Goal: Task Accomplishment & Management: Manage account settings

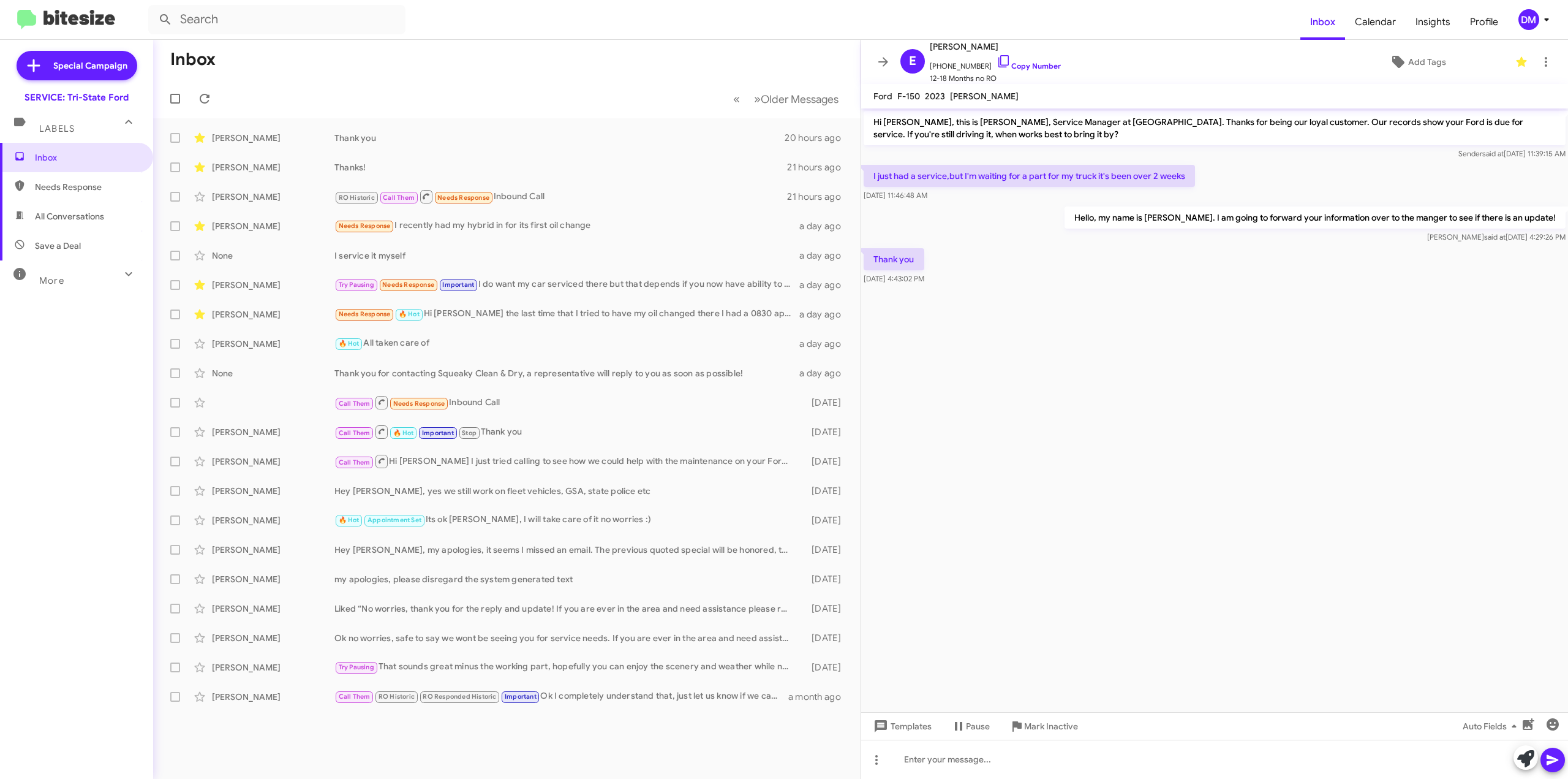
click at [47, 276] on span "More" at bounding box center [52, 281] width 25 height 11
click at [52, 324] on span "Important" at bounding box center [76, 314] width 153 height 29
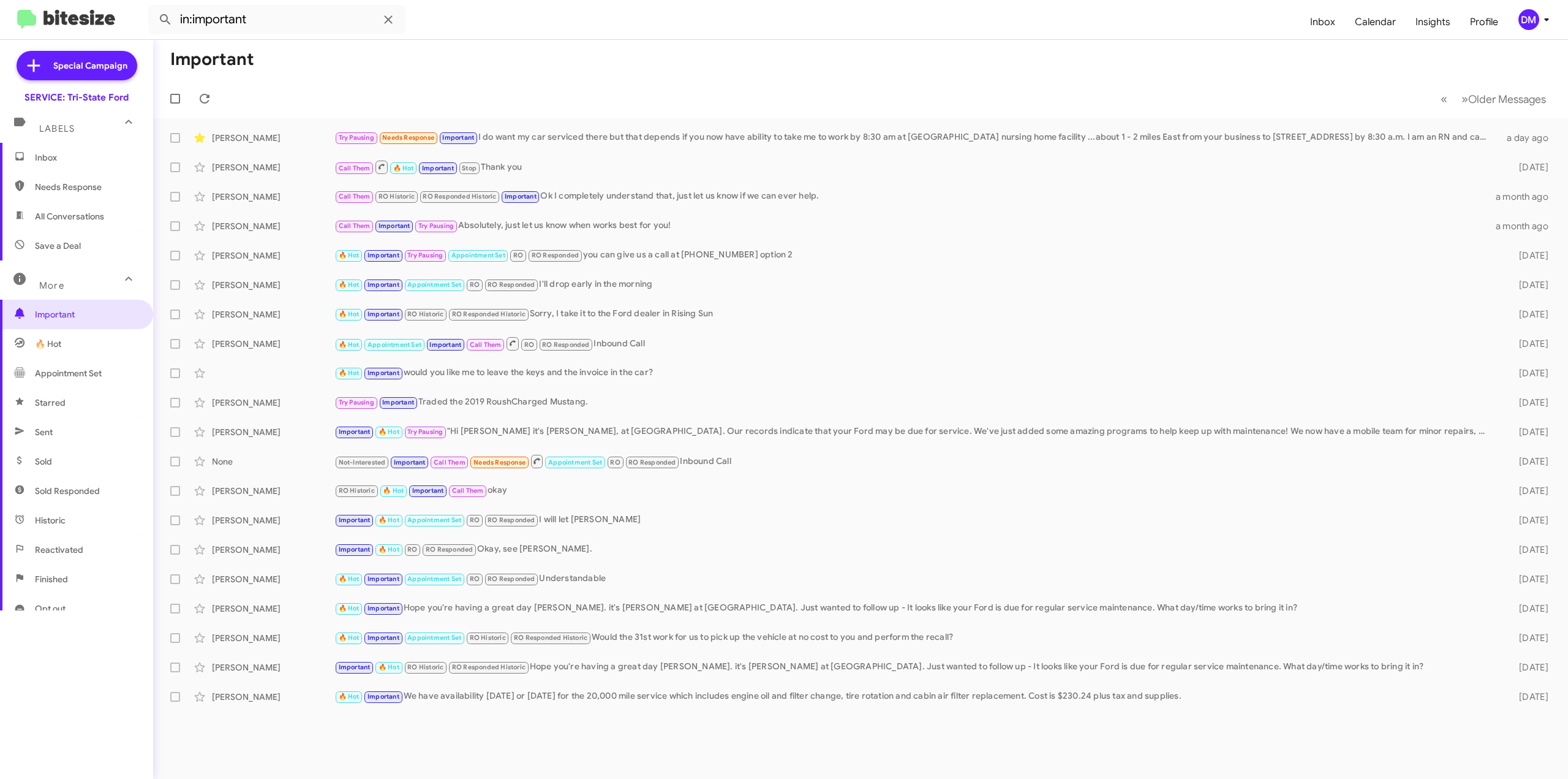
click at [52, 350] on span "🔥 Hot" at bounding box center [76, 343] width 153 height 29
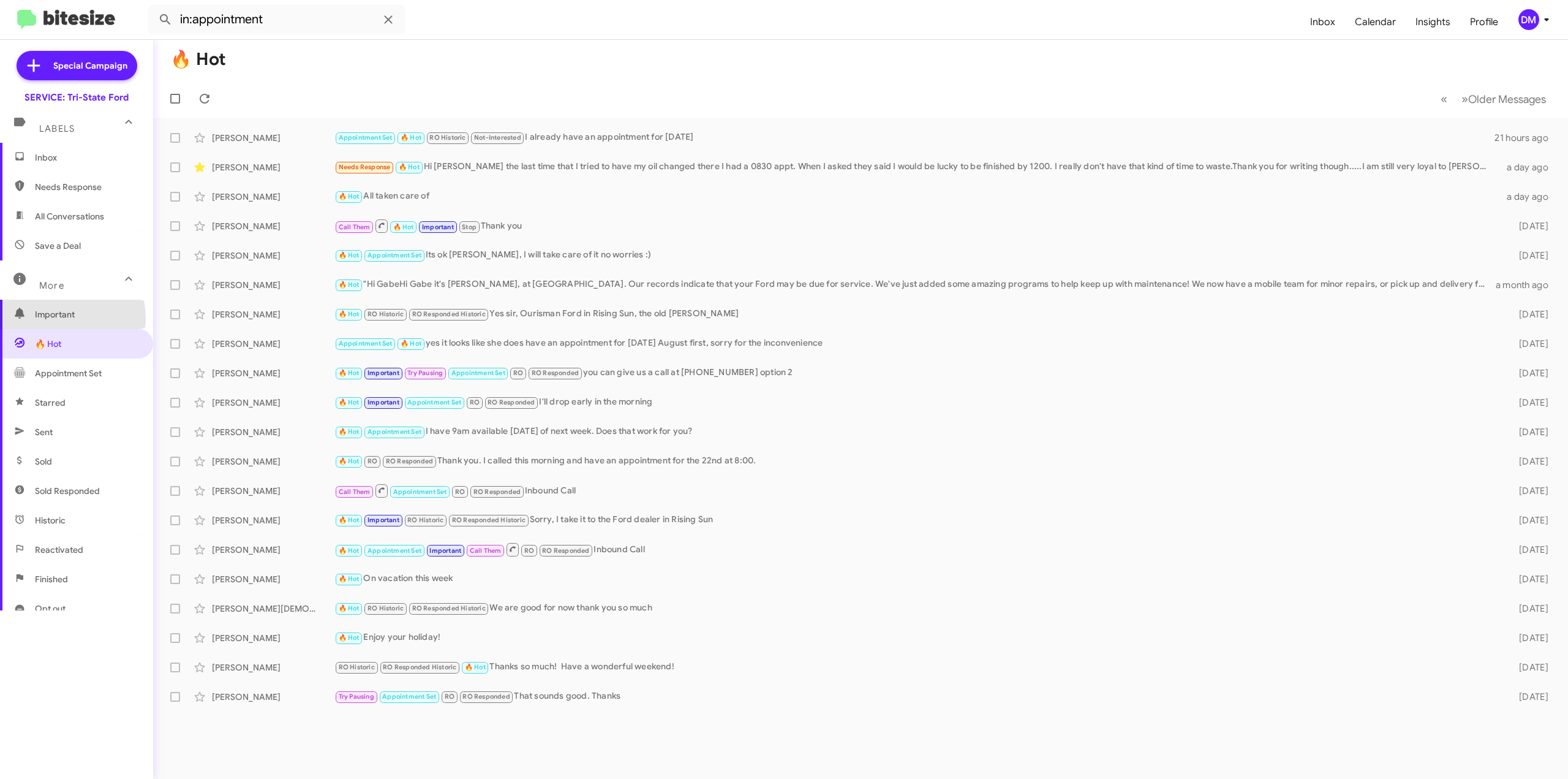
click at [52, 318] on span "Important" at bounding box center [87, 314] width 104 height 12
type input "in:important"
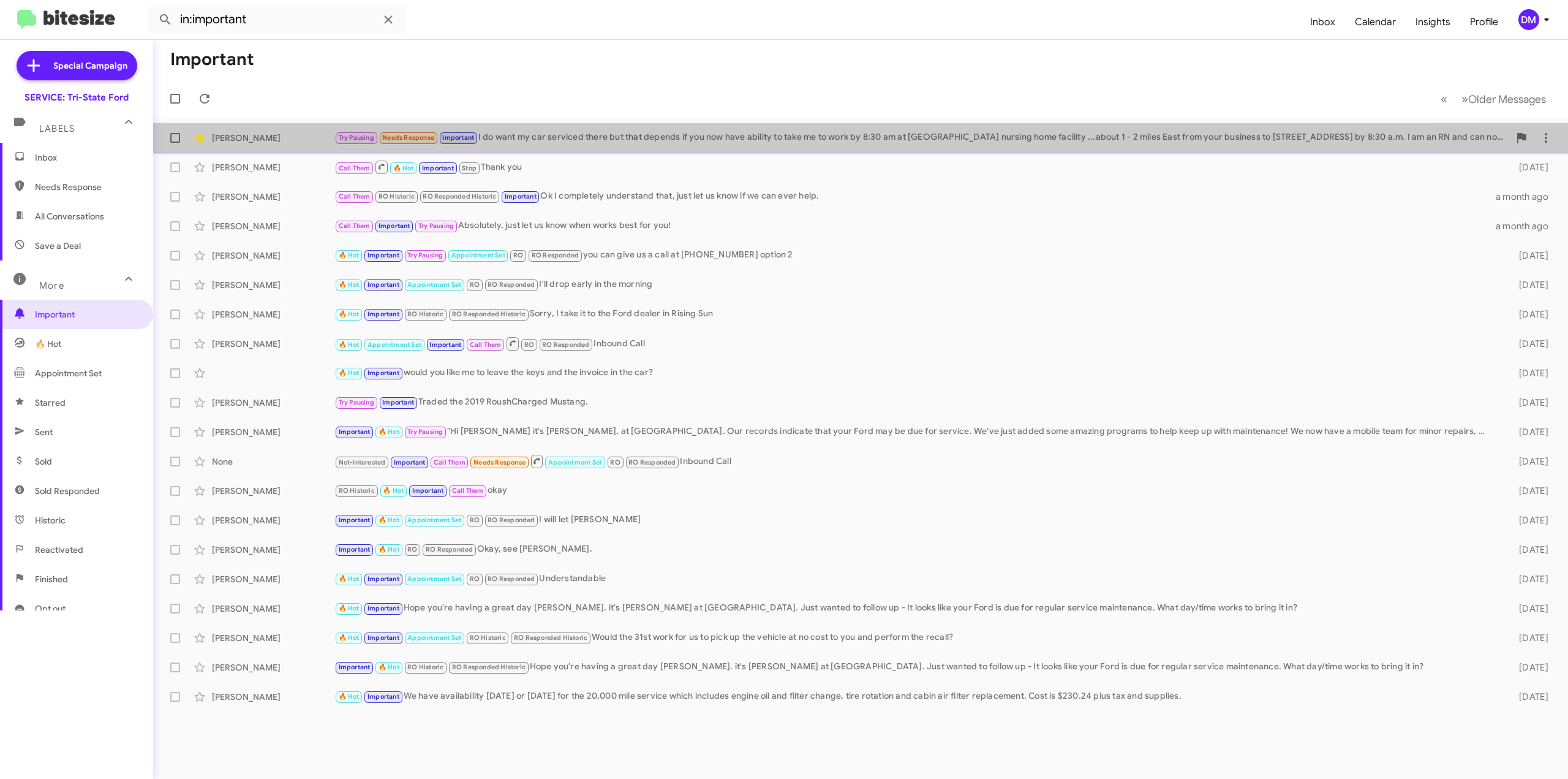
click at [646, 151] on span "[PERSON_NAME] Try Pausing Needs Response Important I do want my car serviced th…" at bounding box center [860, 138] width 1415 height 29
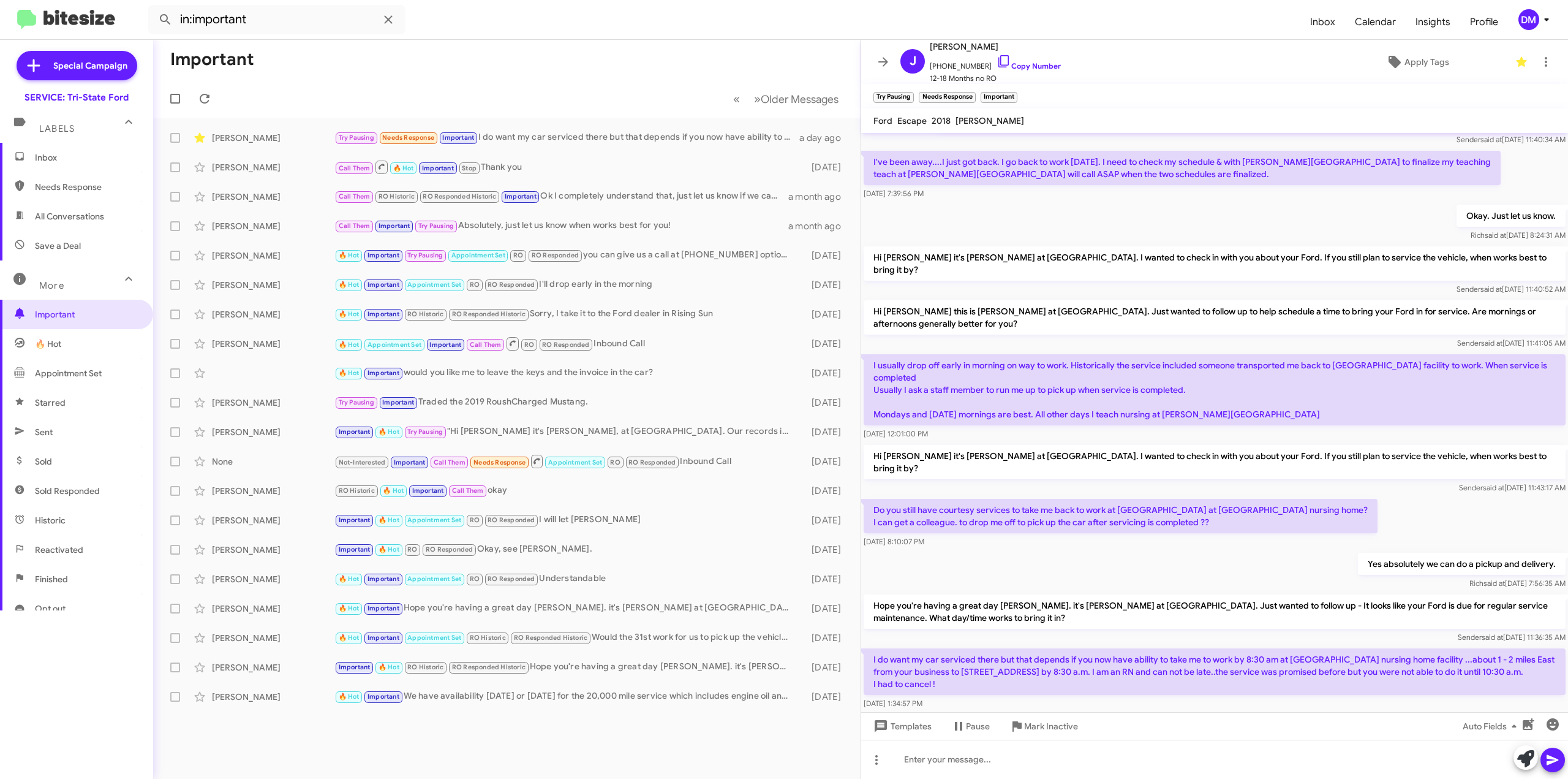
scroll to position [174, 0]
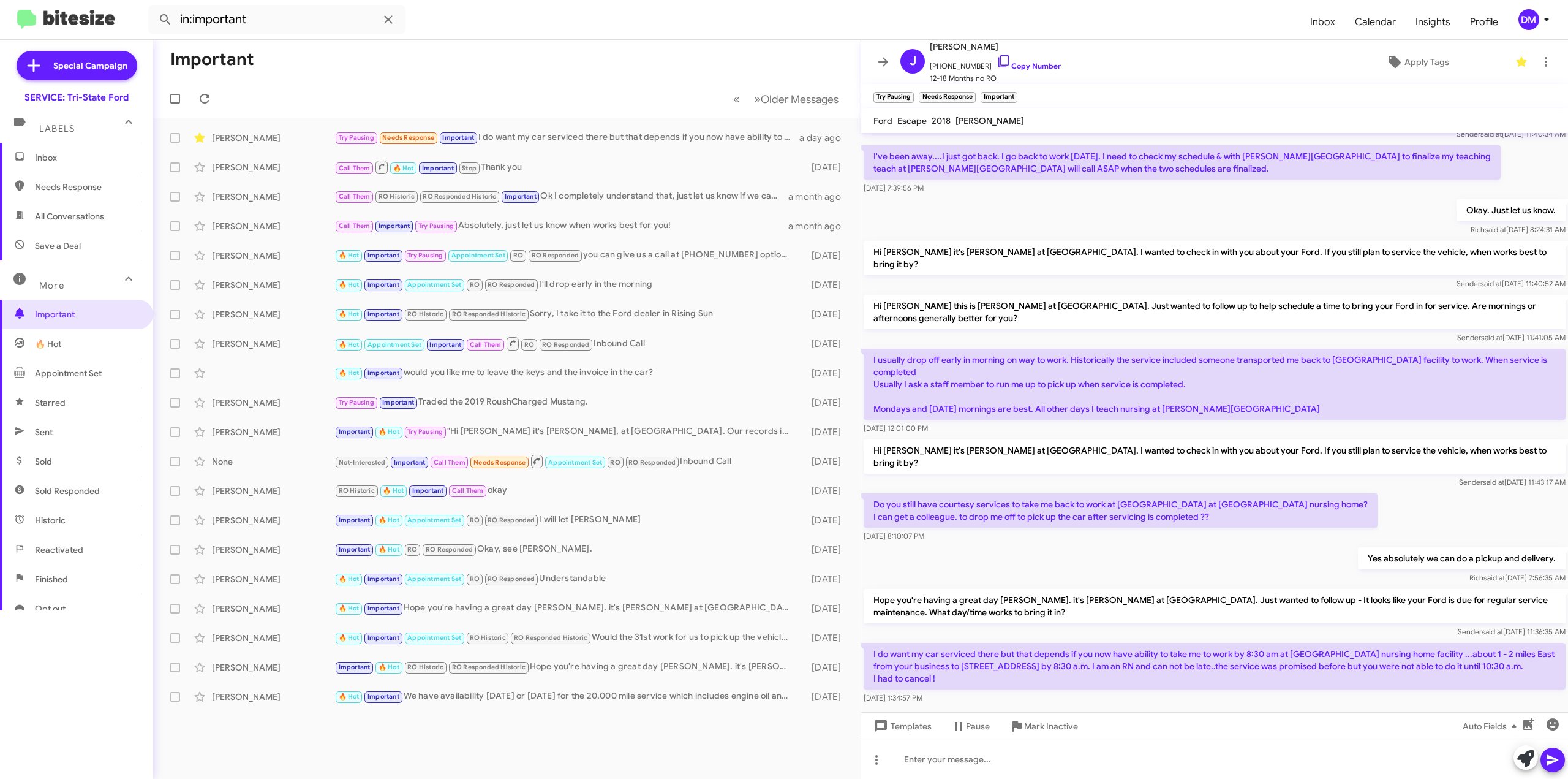
click at [91, 153] on span "Inbox" at bounding box center [87, 157] width 104 height 12
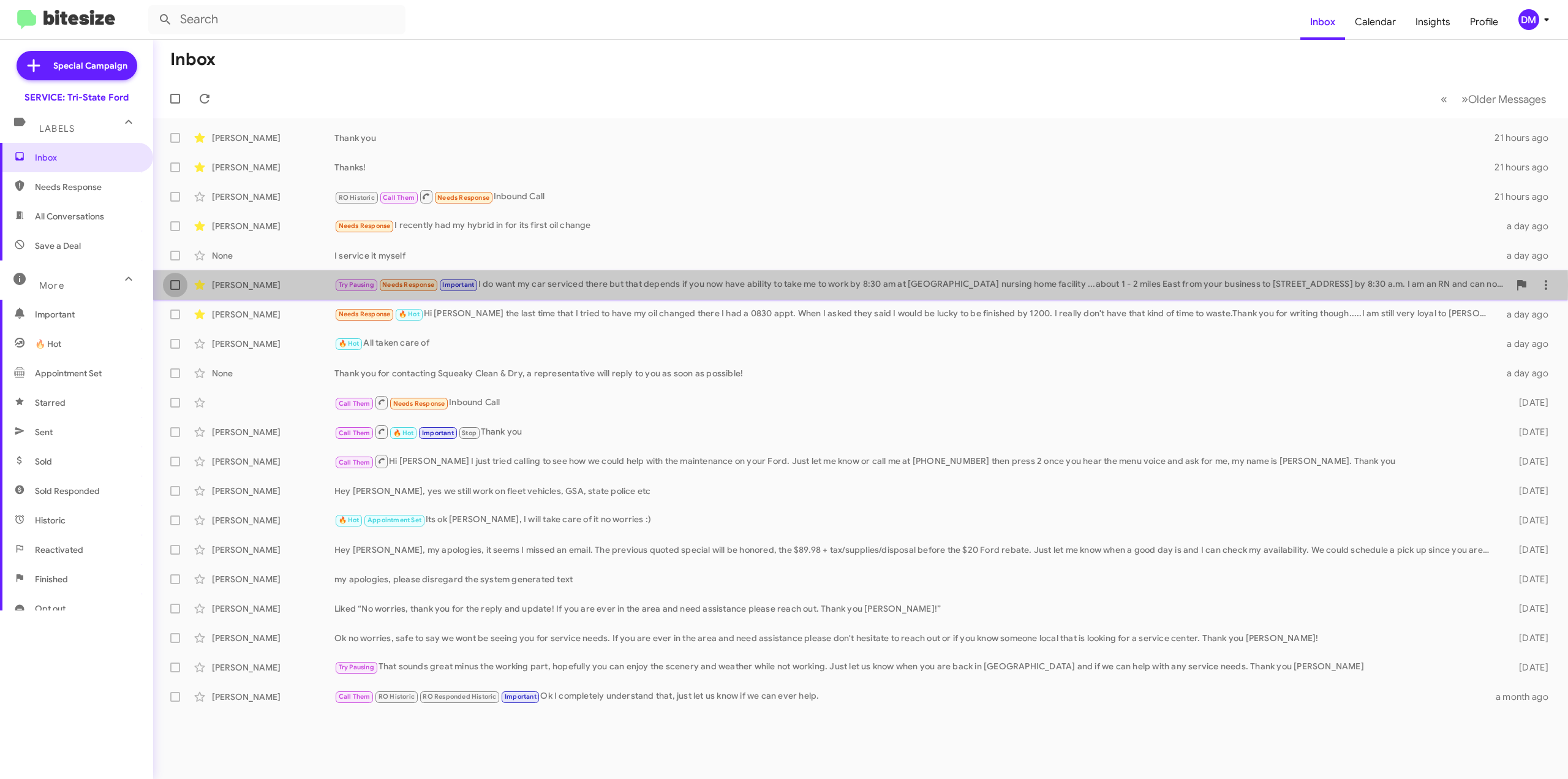
click at [172, 283] on span at bounding box center [175, 285] width 10 height 10
click at [174, 290] on input "checkbox" at bounding box center [174, 290] width 1 height 1
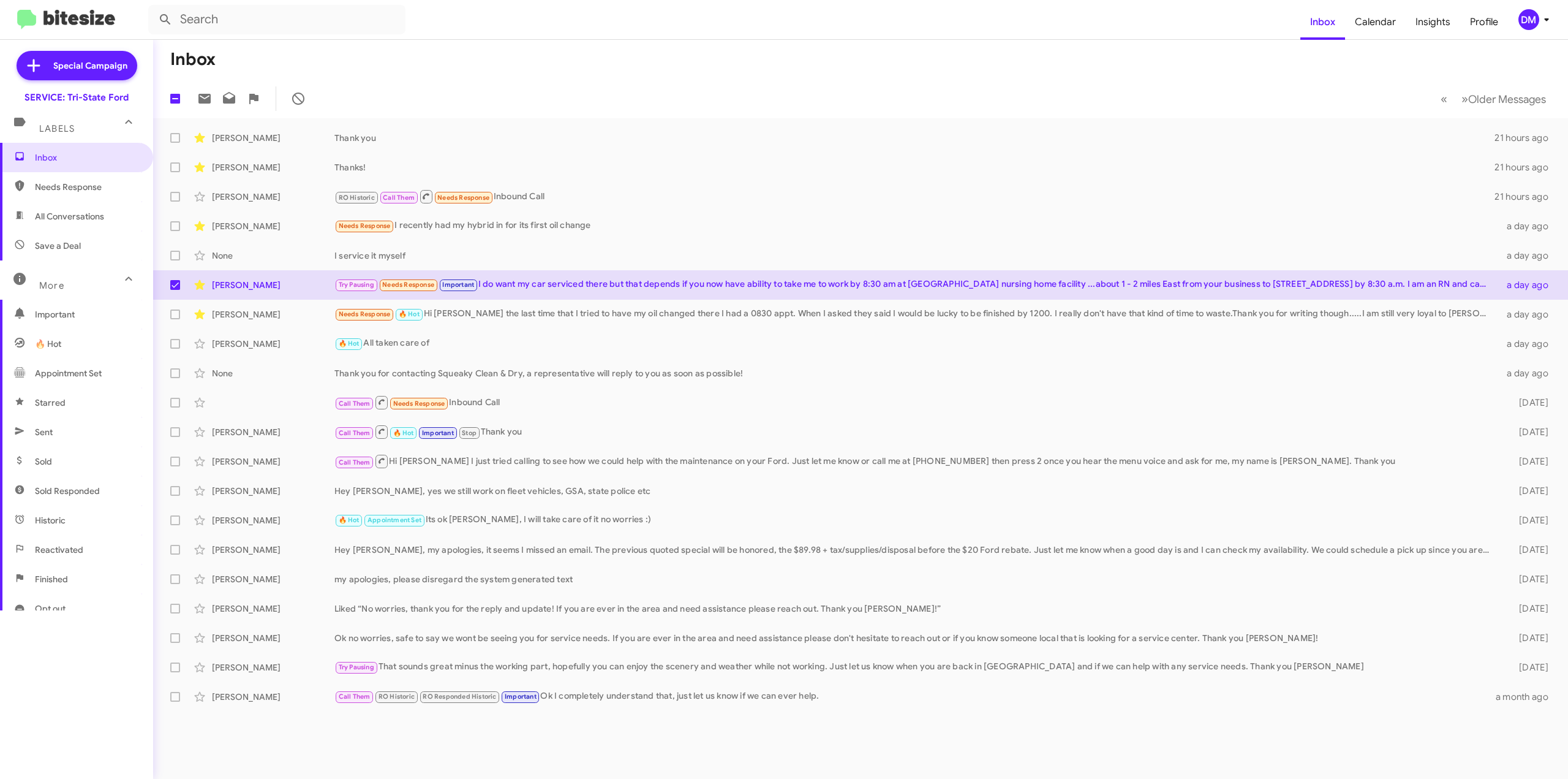
click at [208, 87] on div at bounding box center [251, 99] width 119 height 25
click at [202, 100] on icon at bounding box center [204, 99] width 12 height 10
click at [366, 110] on mat-toolbar-row "1 « Previous » Next Older Messages" at bounding box center [860, 99] width 1415 height 40
click at [268, 140] on div "[PERSON_NAME]" at bounding box center [273, 138] width 123 height 12
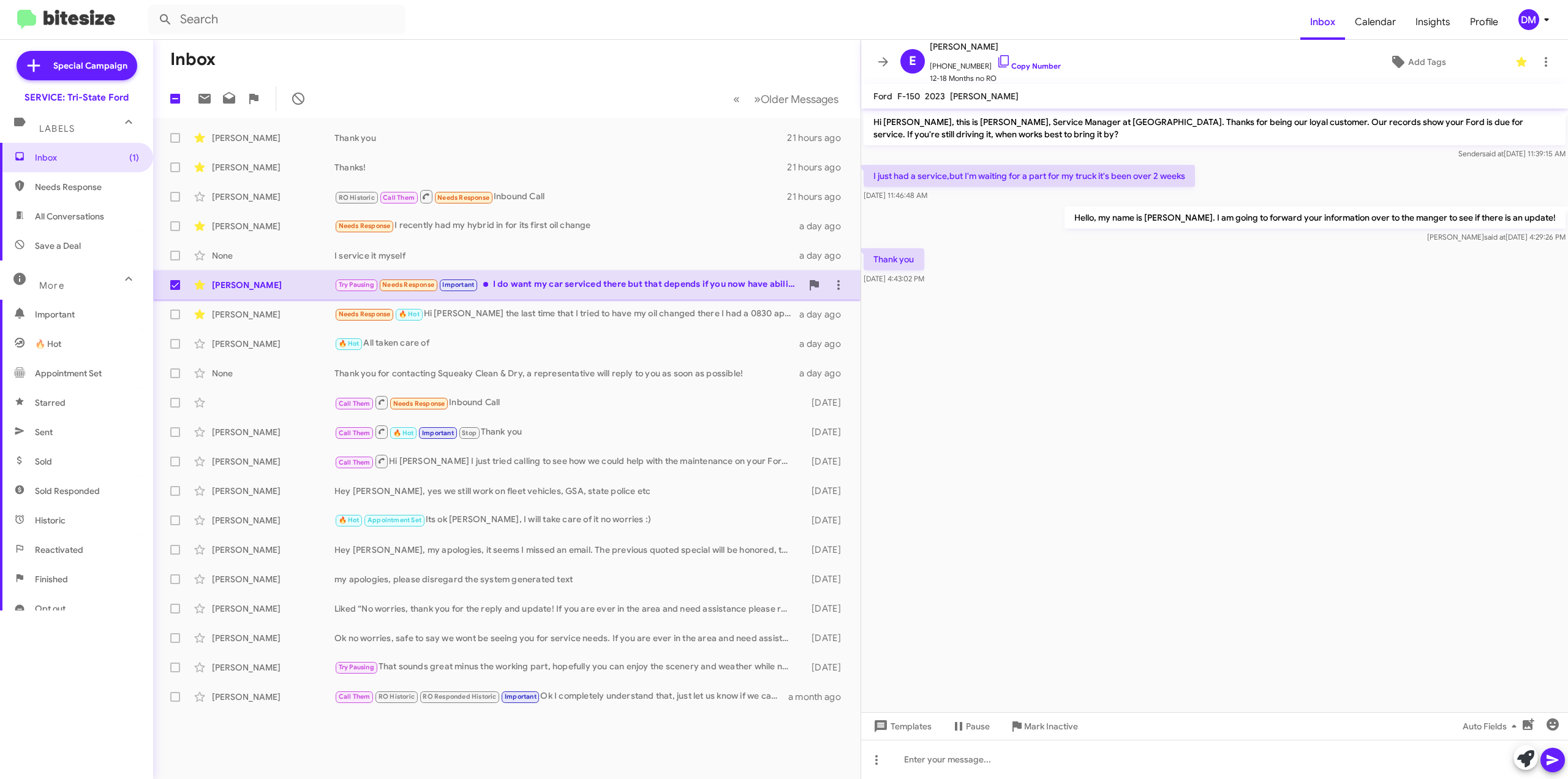
click at [170, 284] on label at bounding box center [175, 285] width 25 height 25
click at [174, 290] on input "checkbox" at bounding box center [174, 290] width 1 height 1
checkbox input "false"
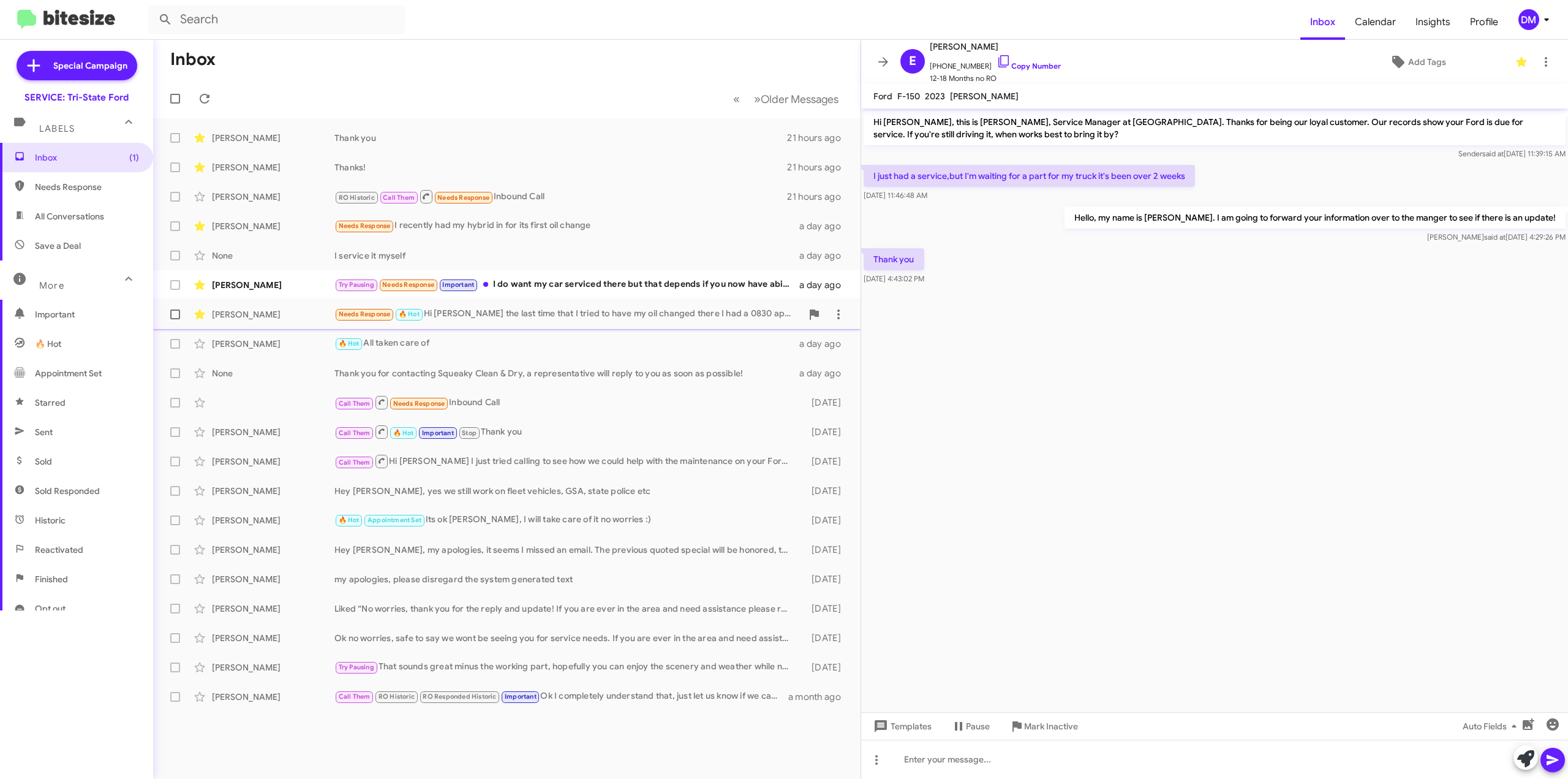
click at [577, 305] on div "[PERSON_NAME] Needs Response 🔥 Hot Hi [PERSON_NAME] the last time that I tried …" at bounding box center [507, 314] width 688 height 25
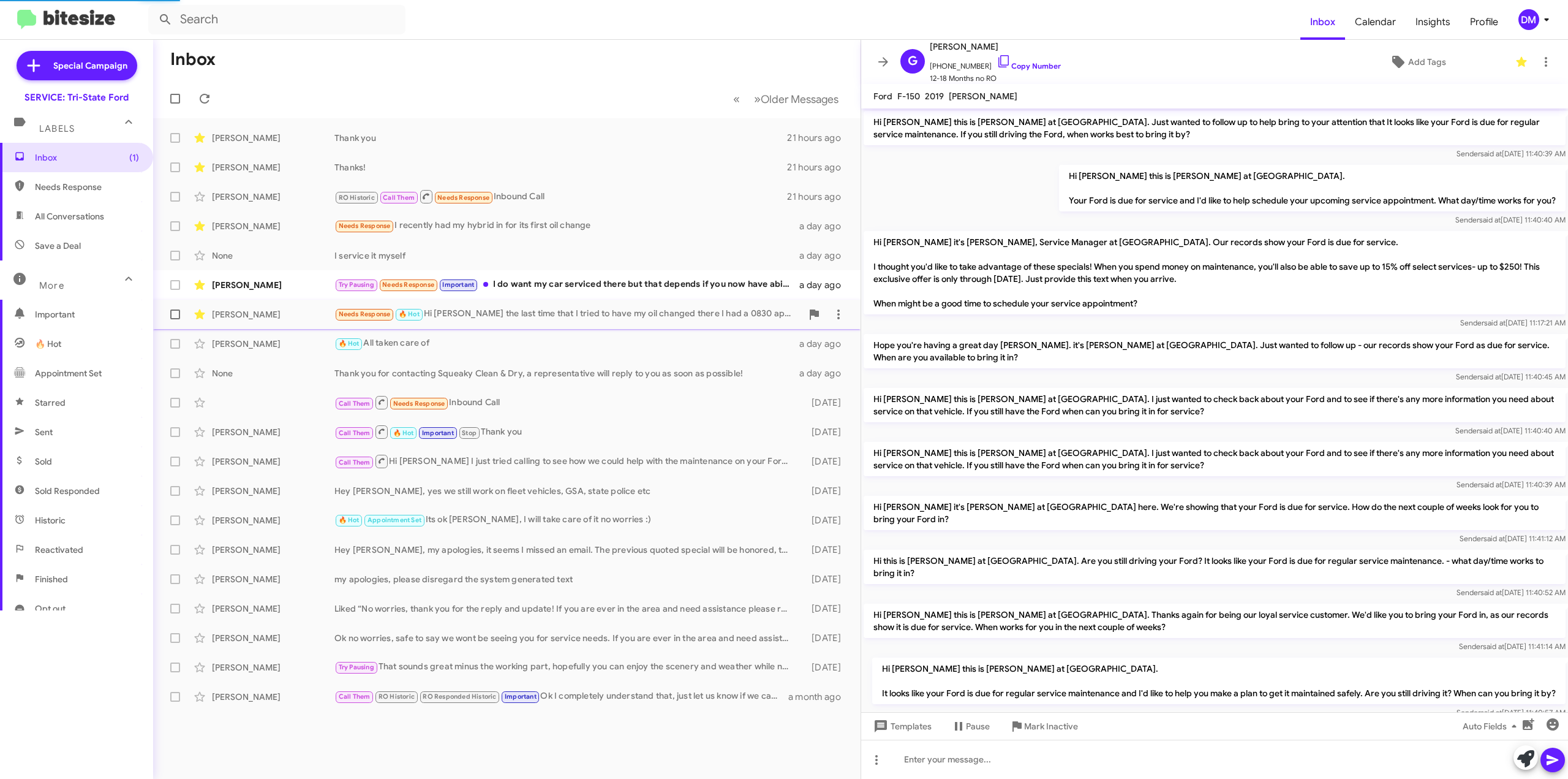
scroll to position [695, 0]
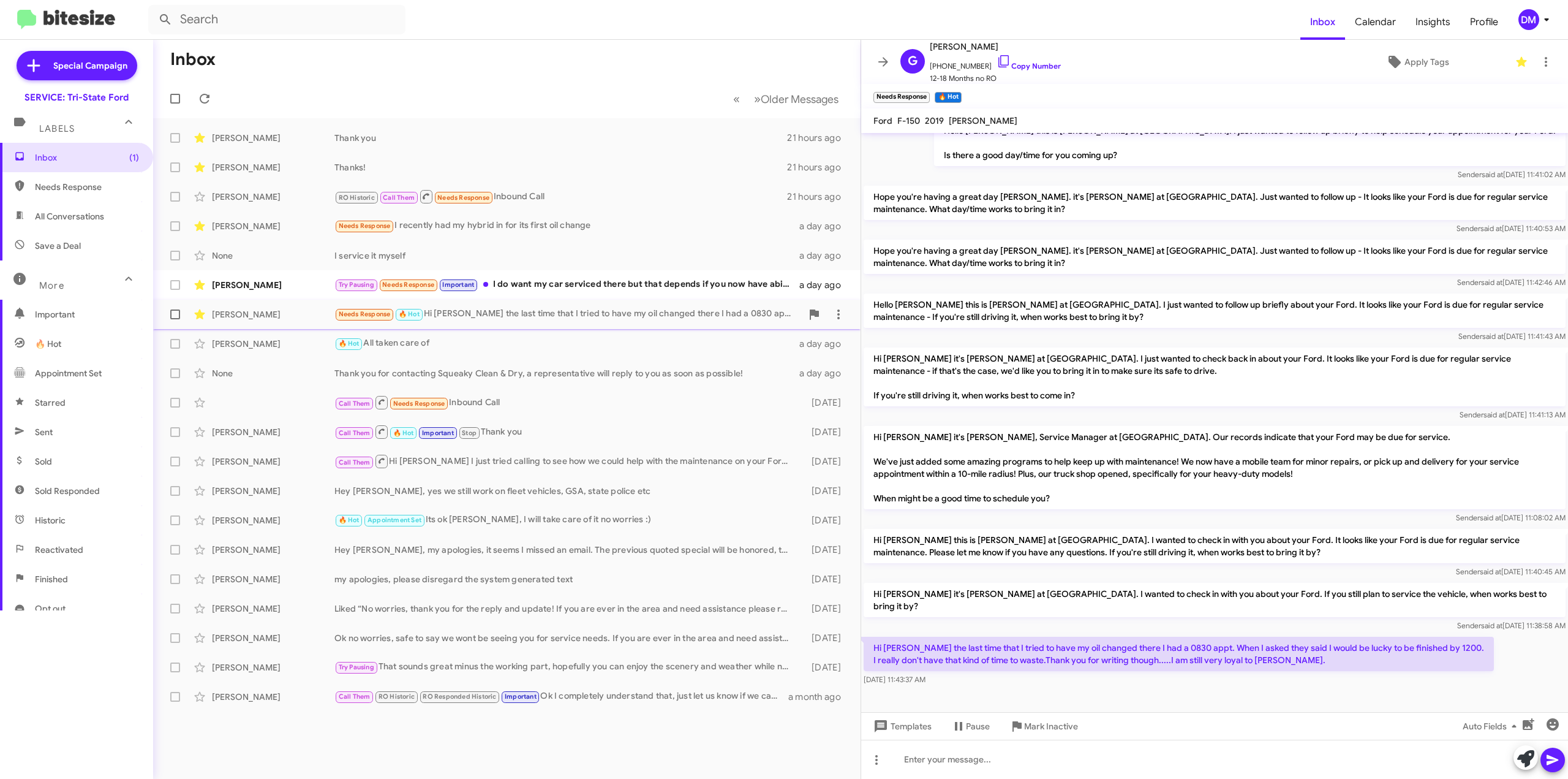
click at [175, 316] on span at bounding box center [175, 314] width 10 height 10
click at [175, 319] on input "checkbox" at bounding box center [174, 319] width 1 height 1
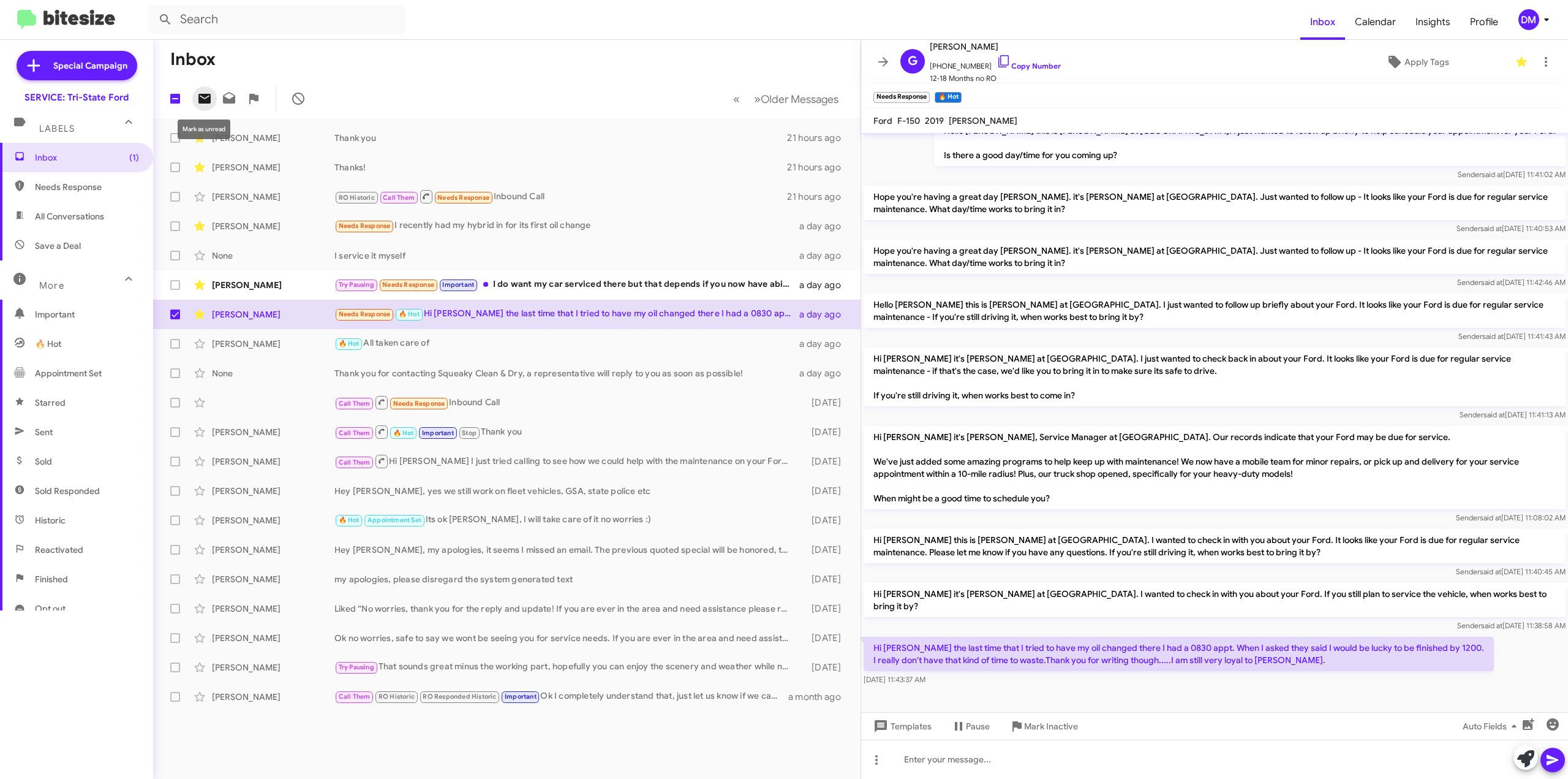
click at [209, 100] on icon at bounding box center [204, 99] width 12 height 10
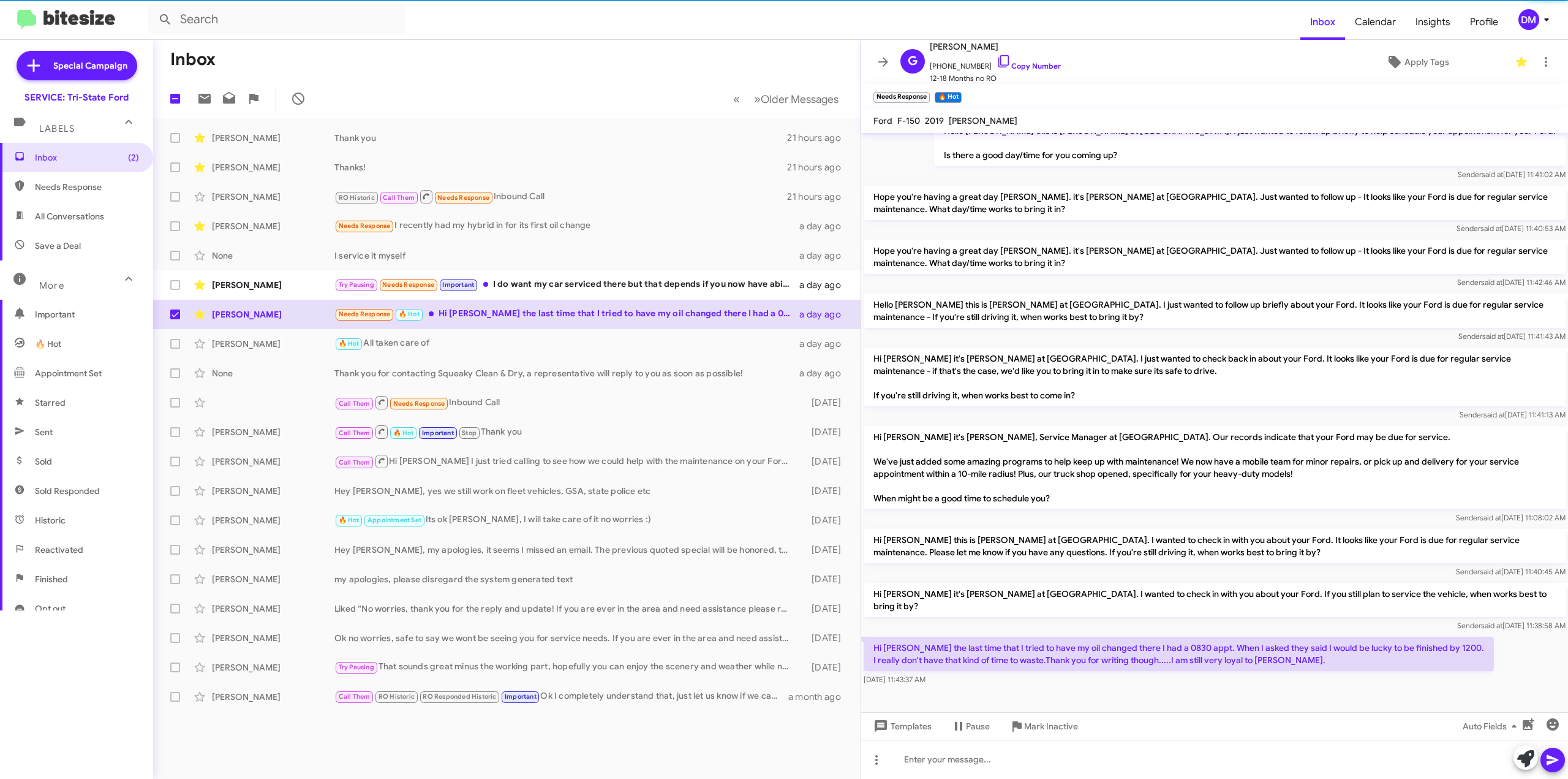
click at [519, 64] on mat-toolbar-row "Inbox" at bounding box center [507, 59] width 707 height 40
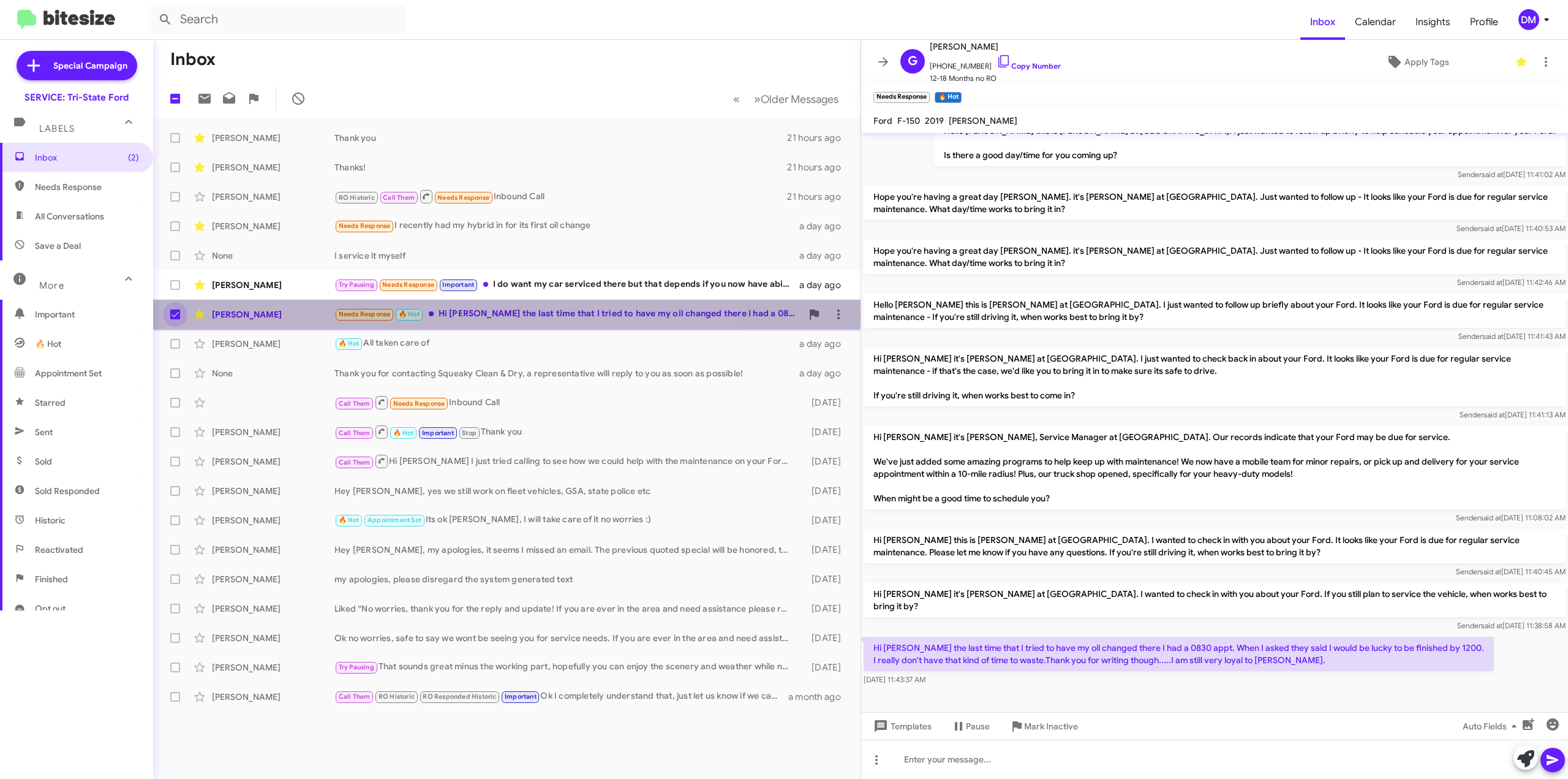
click at [177, 313] on span at bounding box center [175, 314] width 10 height 10
click at [175, 319] on input "checkbox" at bounding box center [174, 319] width 1 height 1
checkbox input "false"
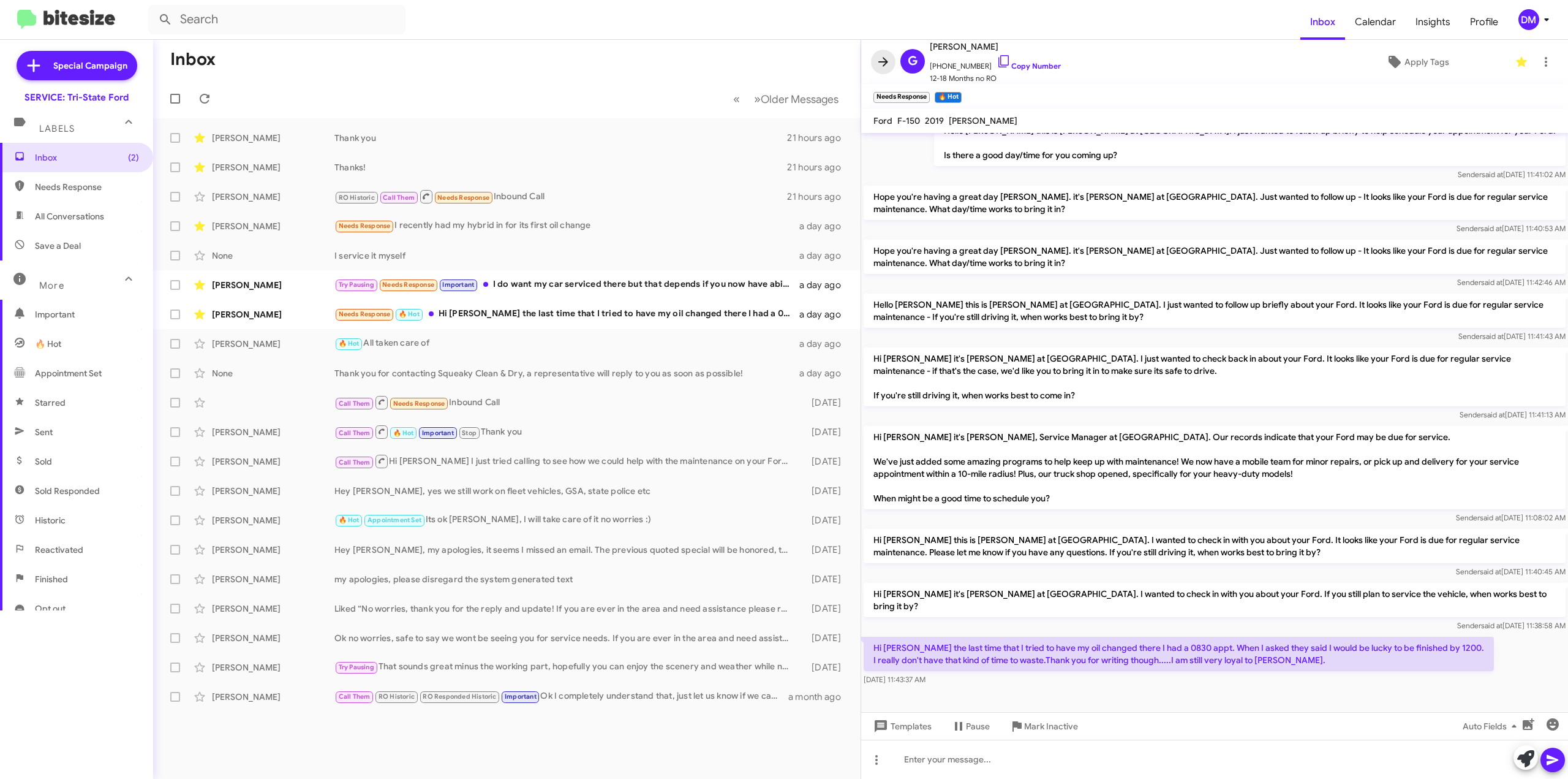
click at [879, 63] on icon at bounding box center [883, 62] width 15 height 15
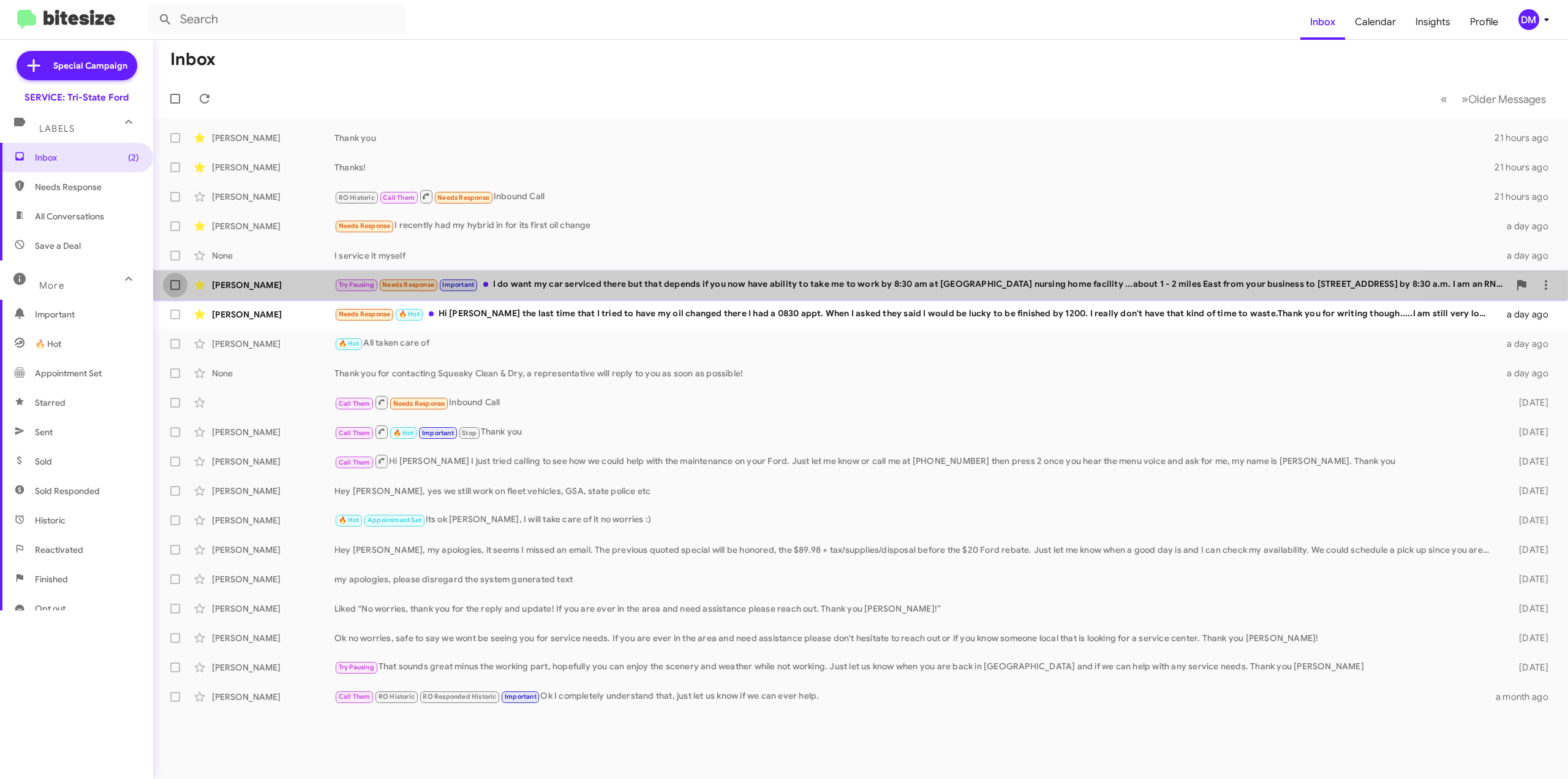
click at [173, 286] on span at bounding box center [175, 285] width 10 height 10
click at [174, 290] on input "checkbox" at bounding box center [174, 290] width 1 height 1
checkbox input "true"
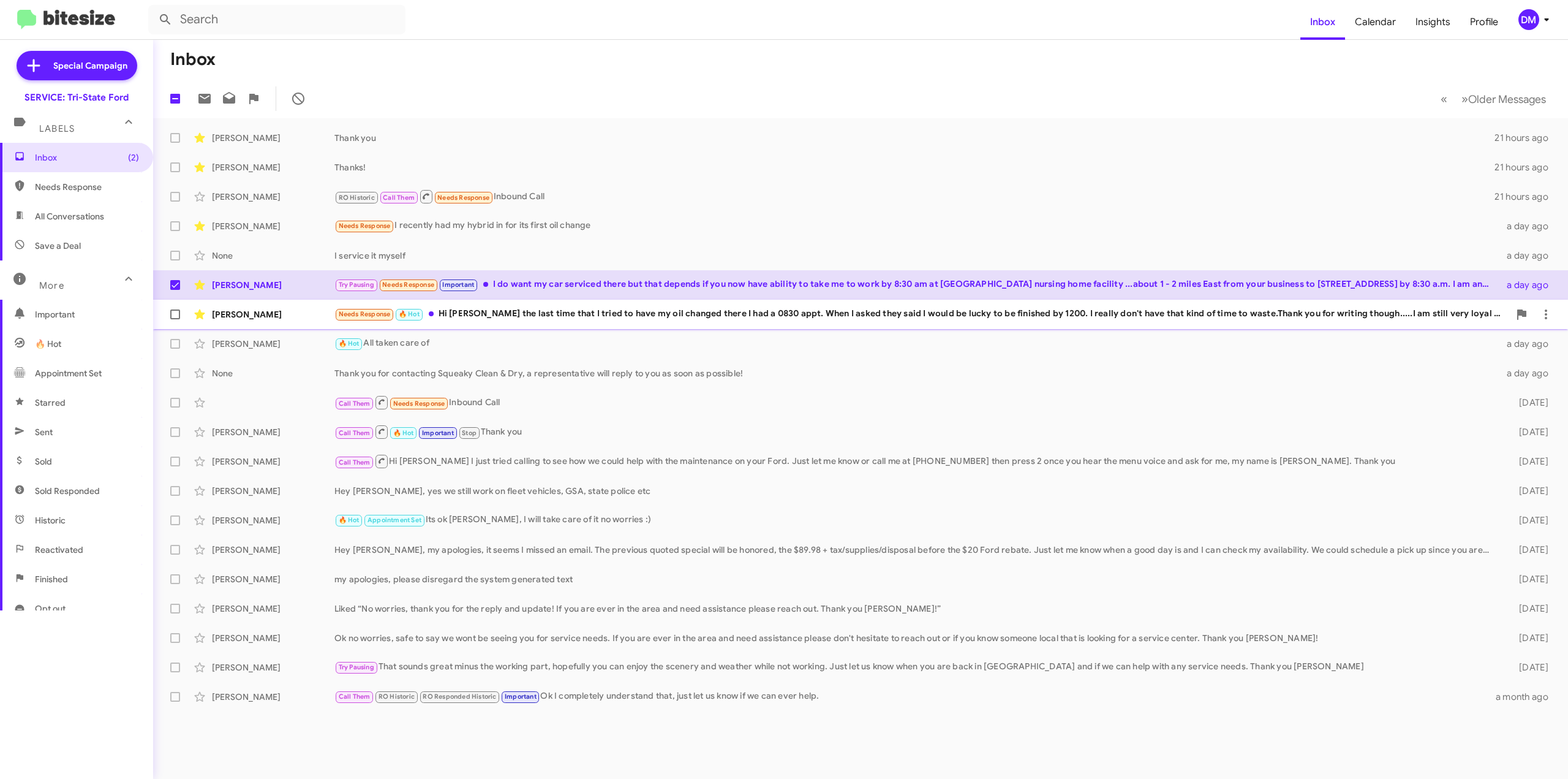
click at [174, 311] on span at bounding box center [175, 314] width 10 height 10
click at [174, 319] on input "checkbox" at bounding box center [174, 319] width 1 height 1
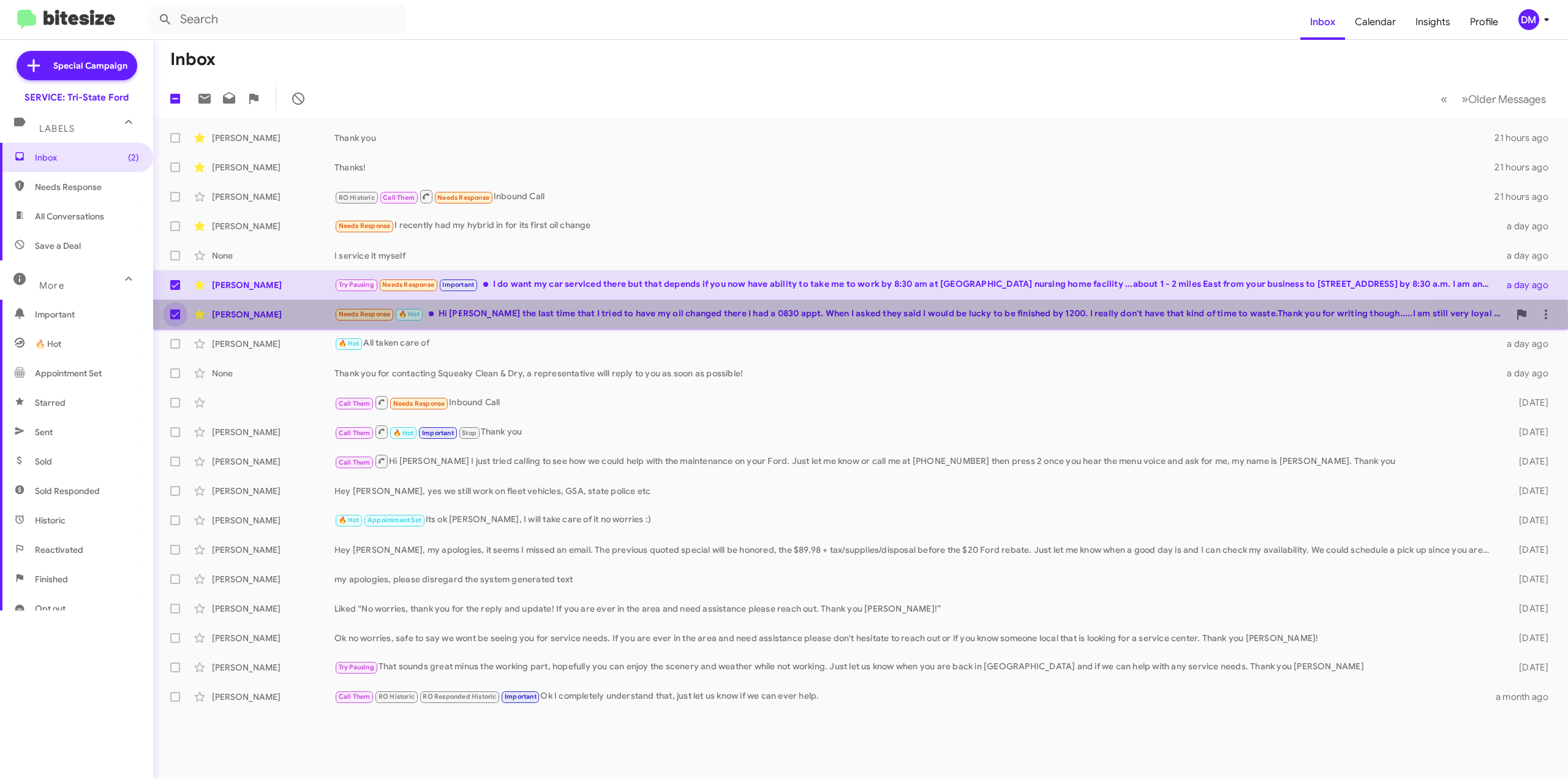
click at [175, 322] on label at bounding box center [175, 314] width 25 height 25
click at [175, 320] on input "checkbox" at bounding box center [174, 319] width 1 height 1
checkbox input "false"
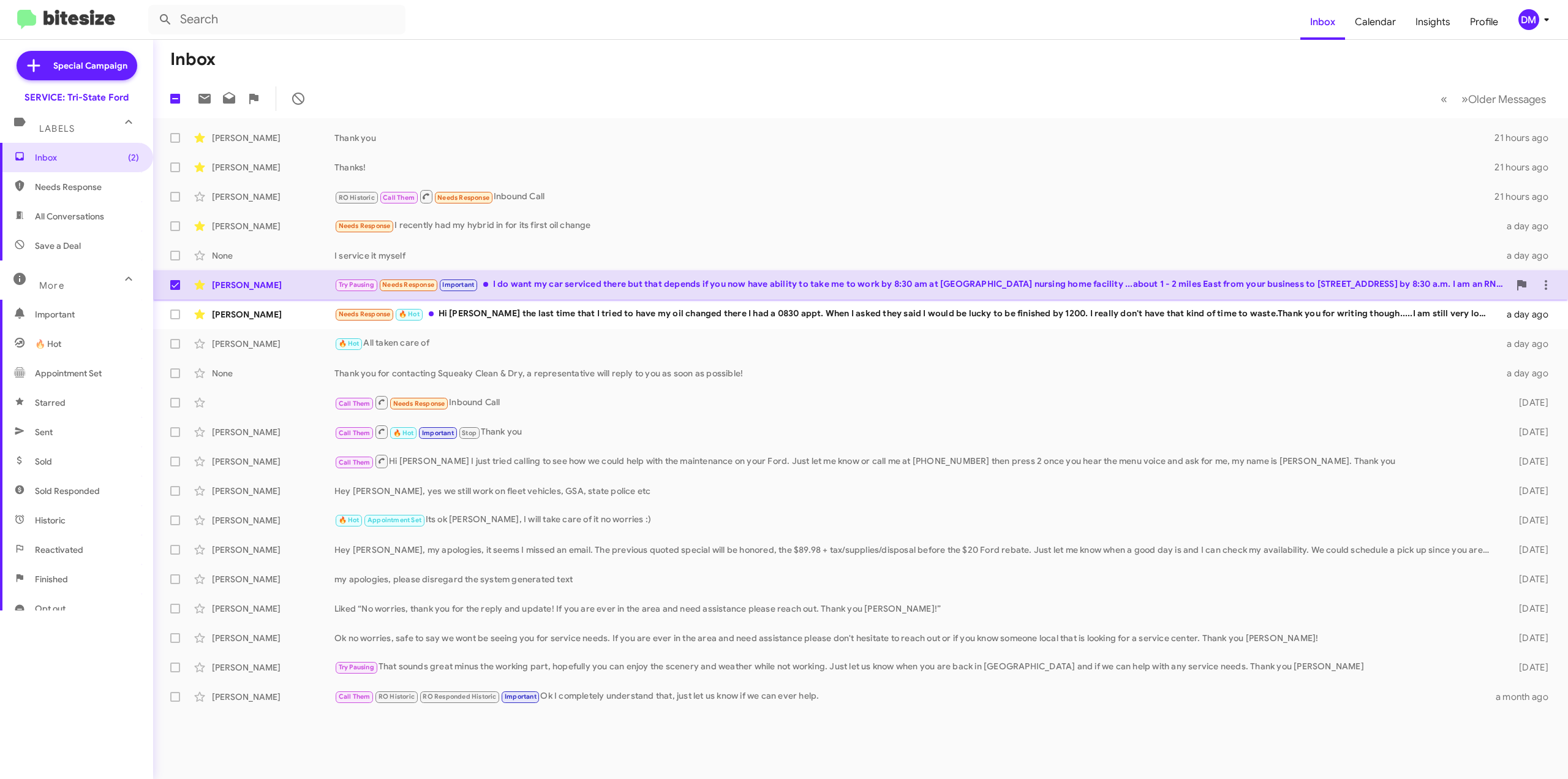
click at [172, 288] on span at bounding box center [175, 285] width 10 height 10
click at [174, 290] on input "checkbox" at bounding box center [174, 290] width 1 height 1
checkbox input "false"
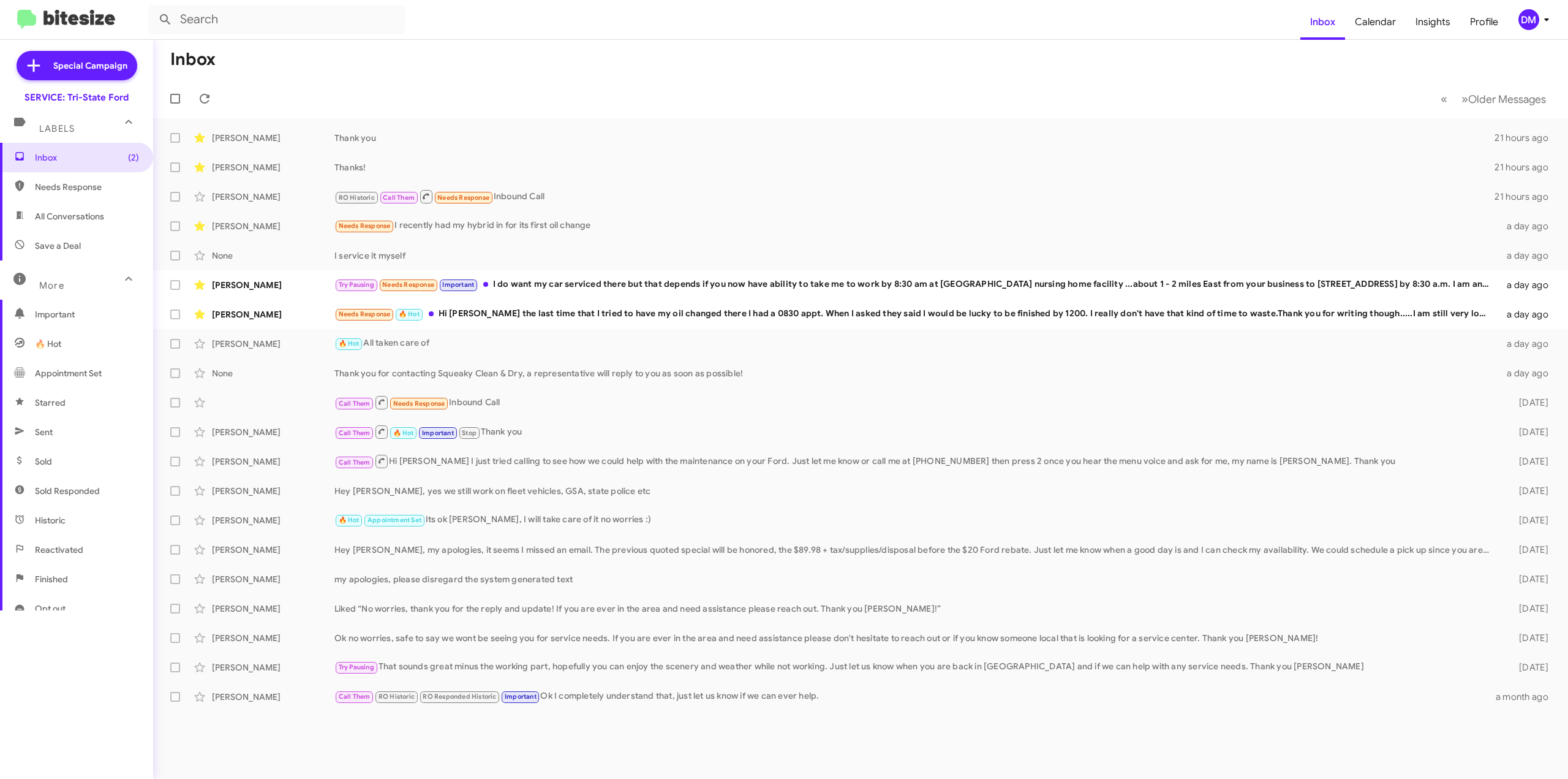
click at [366, 67] on mat-toolbar-row "Inbox" at bounding box center [860, 59] width 1415 height 40
